Goal: Information Seeking & Learning: Learn about a topic

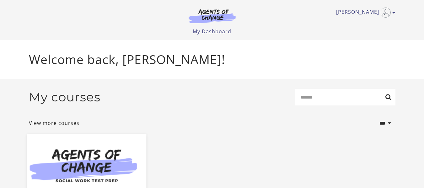
click at [105, 168] on img at bounding box center [86, 166] width 119 height 64
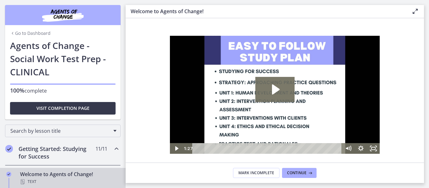
click at [126, 39] on section "Welcome! We are grateful that you have placed your trust in Agents of Change to…" at bounding box center [275, 90] width 298 height 144
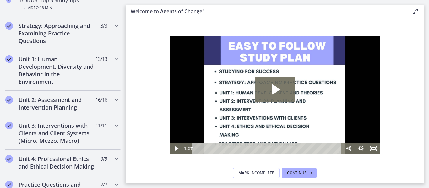
scroll to position [398, 0]
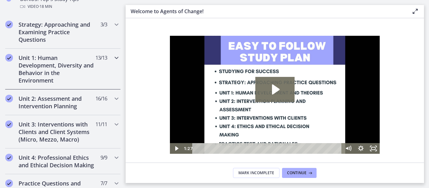
click at [109, 63] on div "Unit 1: Human Development, Diversity and Behavior in the Environment 13 / 13 Co…" at bounding box center [62, 69] width 115 height 41
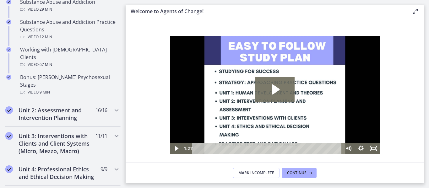
scroll to position [472, 0]
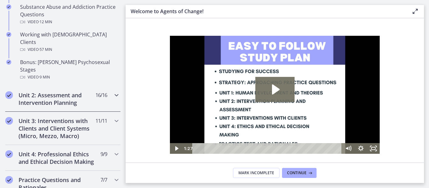
click at [113, 91] on icon "Chapters" at bounding box center [117, 95] width 8 height 8
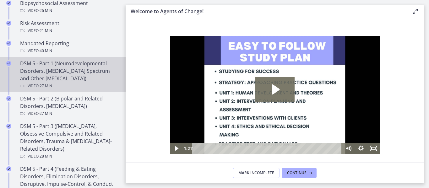
scroll to position [269, 0]
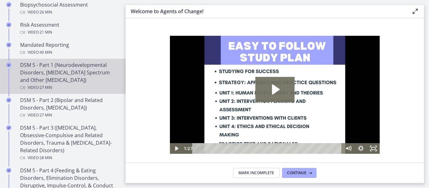
click at [36, 76] on div "DSM 5 - Part 1 (Neurodevelopmental Disorders, [MEDICAL_DATA] Spectrum and Other…" at bounding box center [69, 76] width 98 height 30
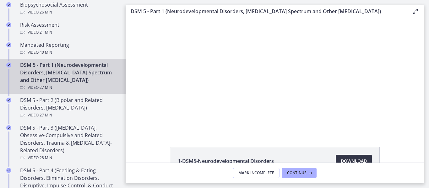
click at [344, 160] on span "Download Opens in a new window" at bounding box center [353, 161] width 26 height 8
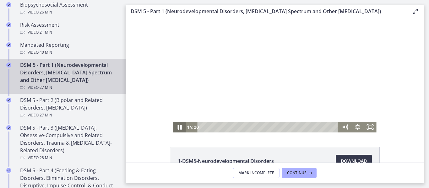
click at [177, 128] on icon "Pause" at bounding box center [179, 127] width 4 height 5
click at [178, 129] on icon "Play Video" at bounding box center [179, 127] width 3 height 4
click at [177, 129] on icon "Pause" at bounding box center [179, 127] width 15 height 13
click at [178, 129] on icon "Play Video" at bounding box center [180, 127] width 4 height 5
click at [177, 129] on icon "Pause" at bounding box center [179, 127] width 15 height 13
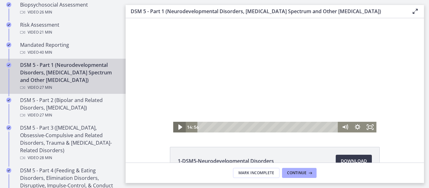
click at [173, 127] on icon "Play Video" at bounding box center [179, 127] width 15 height 13
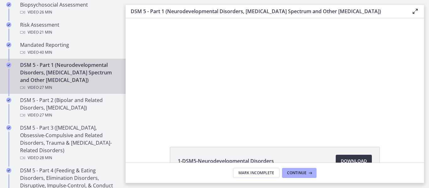
click at [344, 156] on link "Download Opens in a new window" at bounding box center [353, 161] width 36 height 13
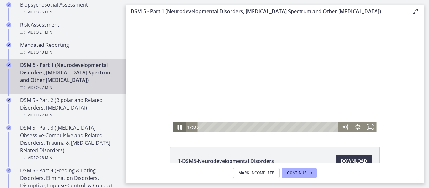
click at [174, 128] on icon "Pause" at bounding box center [179, 127] width 15 height 13
click at [174, 131] on icon "Play Video" at bounding box center [180, 127] width 13 height 11
click at [172, 125] on icon "Pause" at bounding box center [179, 127] width 15 height 13
click at [174, 125] on icon "Play Video" at bounding box center [179, 127] width 15 height 13
click at [174, 126] on icon "Pause" at bounding box center [179, 127] width 15 height 13
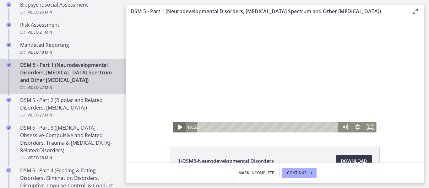
click at [174, 126] on icon "Play Video" at bounding box center [179, 127] width 15 height 13
click at [179, 124] on icon "Pause" at bounding box center [179, 127] width 15 height 13
